Goal: Navigation & Orientation: Go to known website

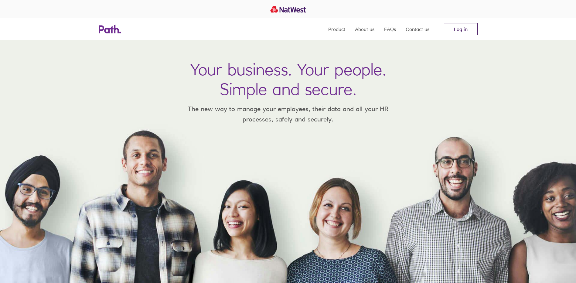
click at [449, 26] on link "Log in" at bounding box center [461, 29] width 34 height 12
